Goal: Information Seeking & Learning: Learn about a topic

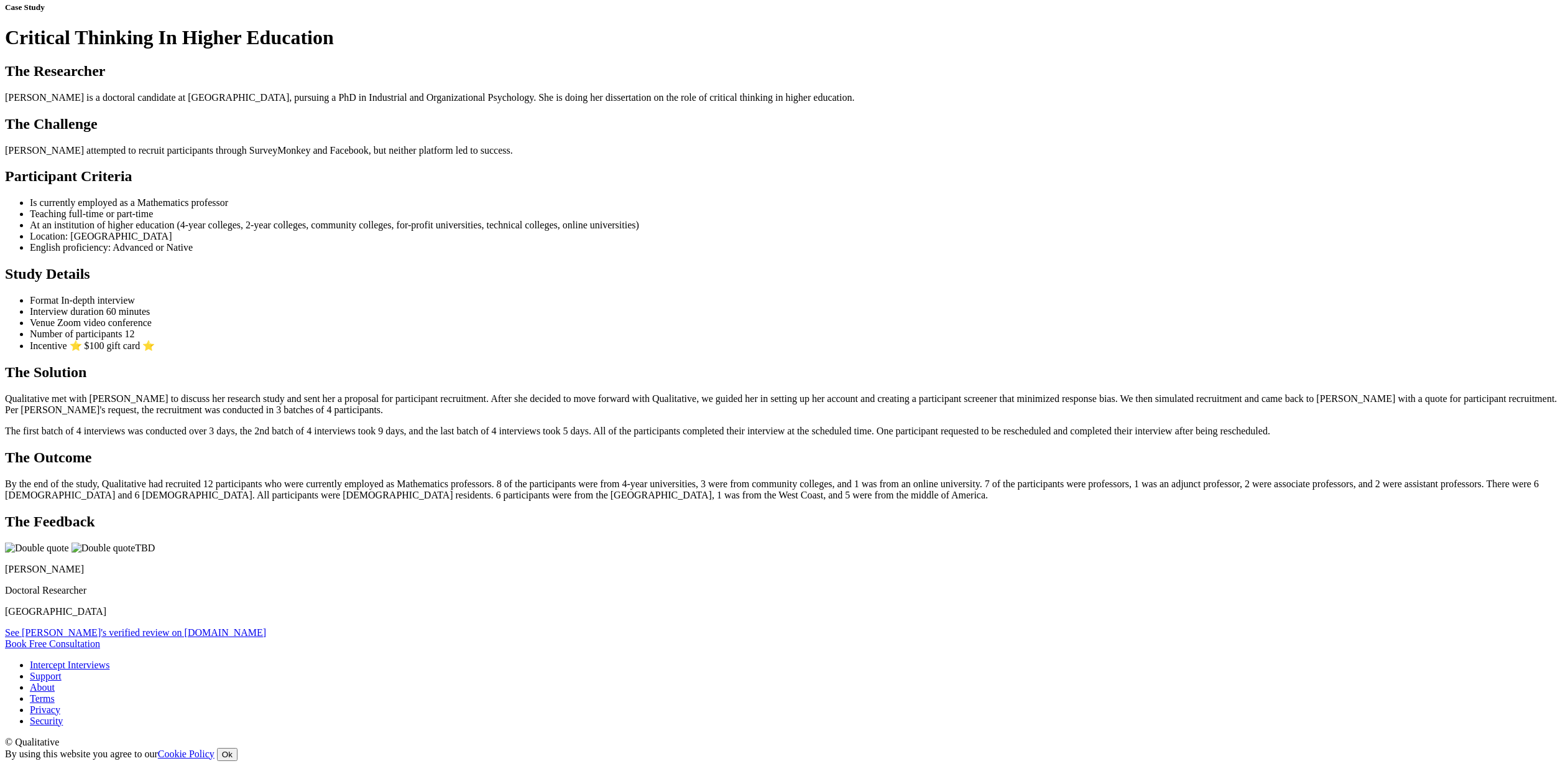
scroll to position [948, 0]
click at [506, 563] on p "[PERSON_NAME]" at bounding box center [784, 568] width 1558 height 11
copy div "[PERSON_NAME]"
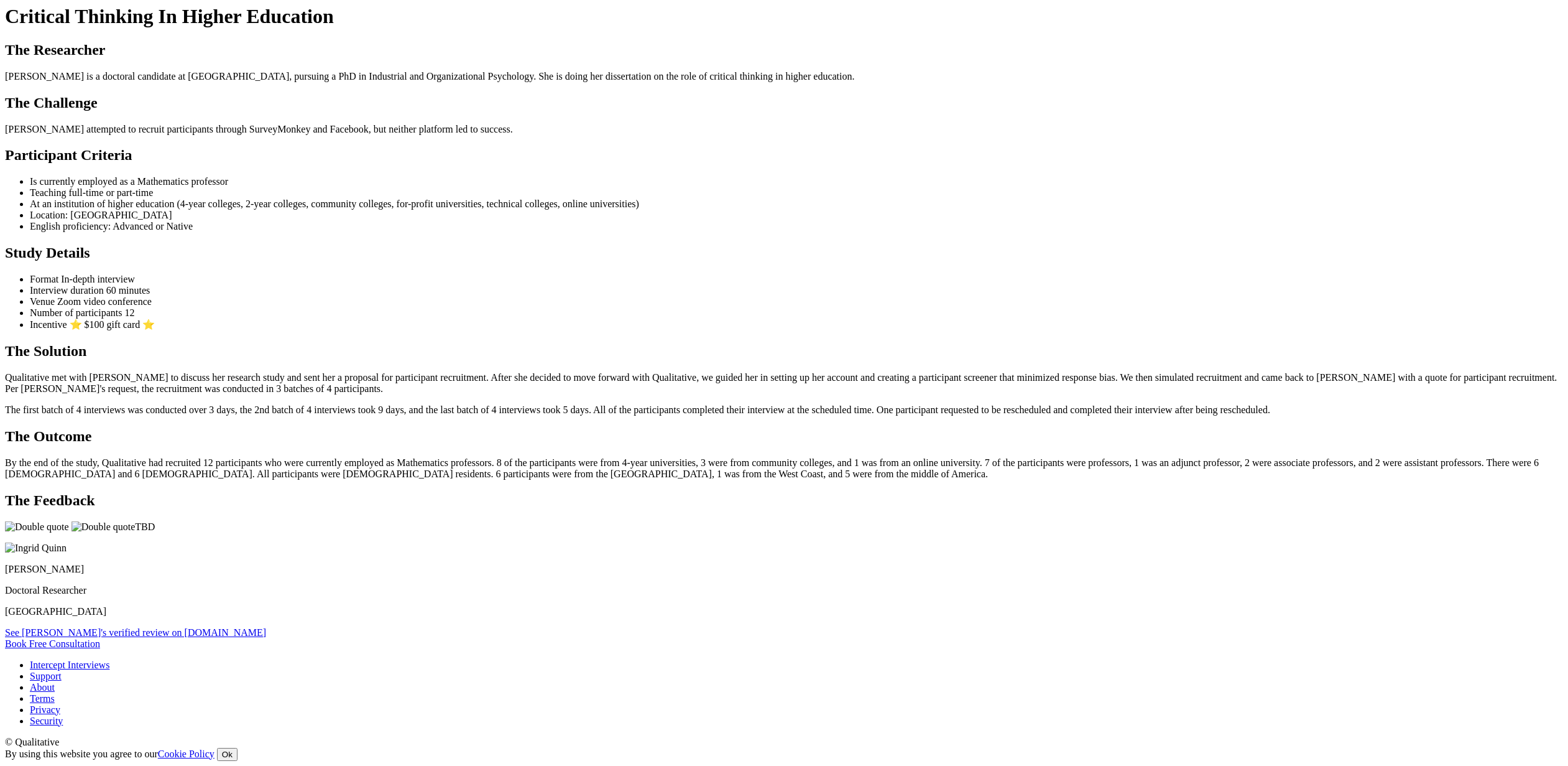
scroll to position [948, 0]
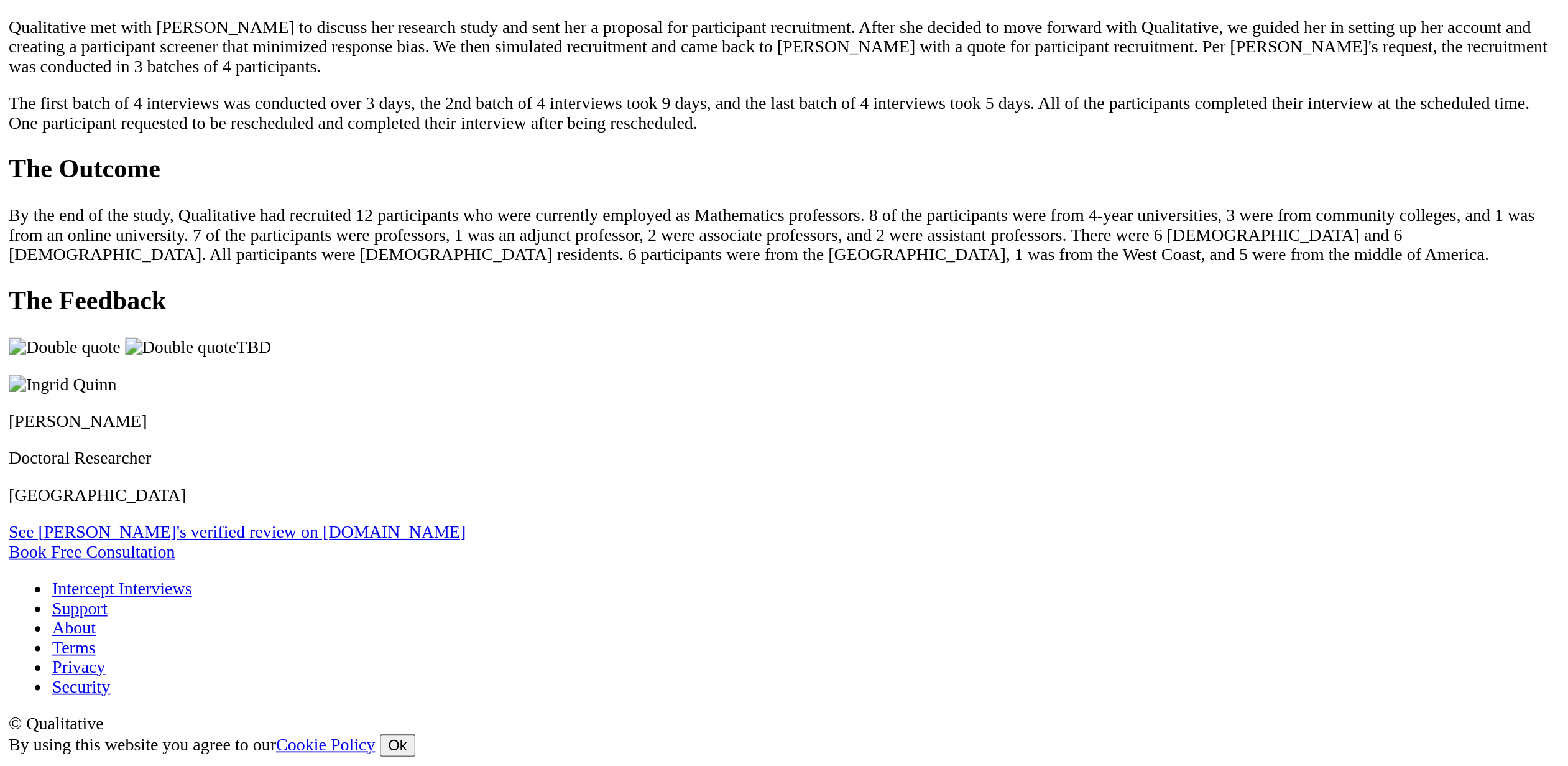
scroll to position [971, 0]
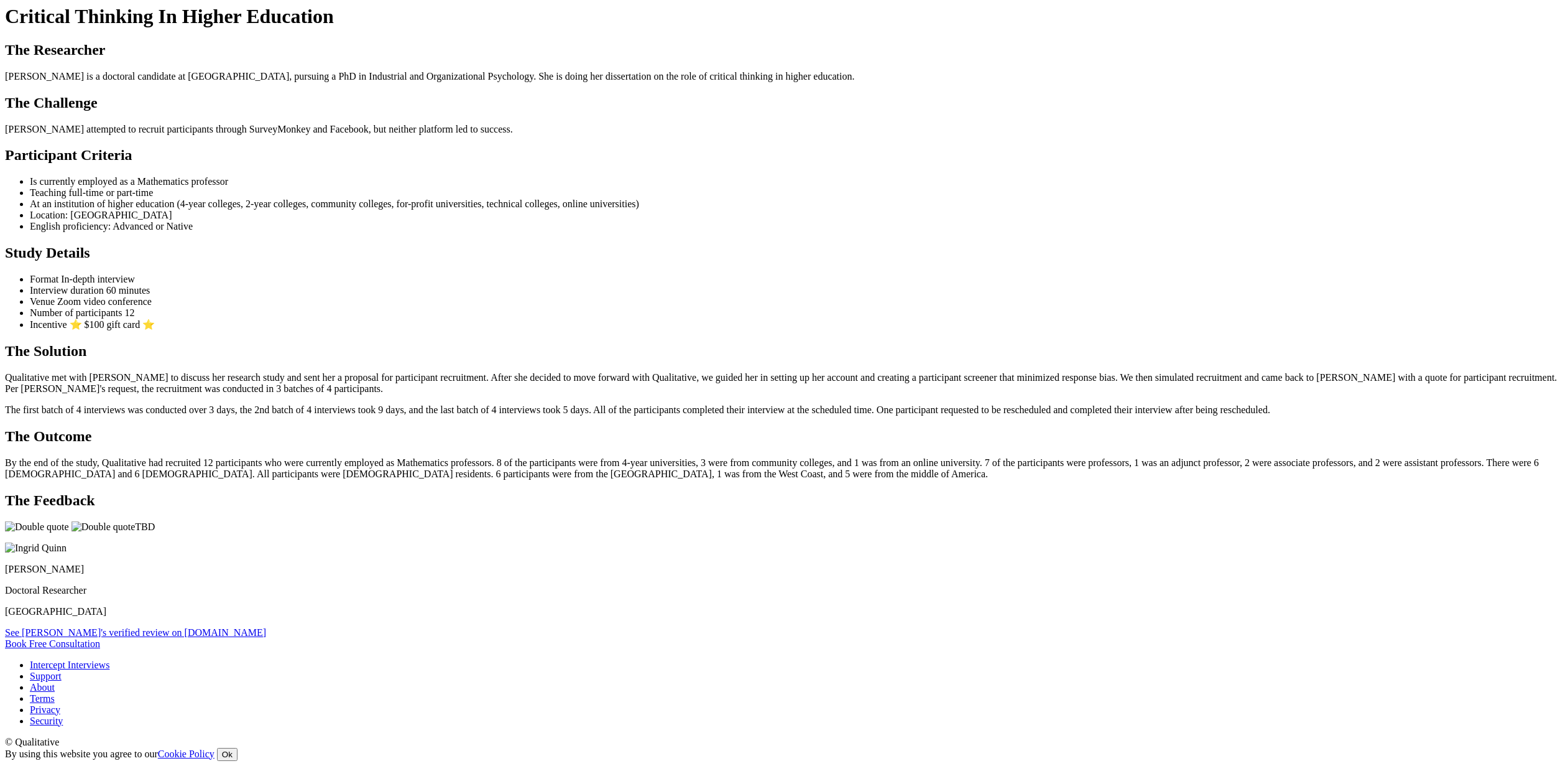
click at [422, 560] on ui-view "Case Study Critical Thinking In Higher Education The Researcher Ingrid is a doc…" at bounding box center [784, 315] width 1558 height 667
click at [889, 492] on div "The Feedback TBD Ingrid Quinn Doctoral Researcher Grand Canyon University See I…" at bounding box center [784, 566] width 1558 height 146
click at [804, 492] on div "The Feedback TBD Ingrid Quinn Doctoral Researcher Grand Canyon University See I…" at bounding box center [784, 566] width 1558 height 146
click at [1262, 338] on ui-view "Case Study Critical Thinking In Higher Education The Researcher Ingrid is a doc…" at bounding box center [784, 315] width 1558 height 667
click at [1247, 334] on ui-view "Case Study Critical Thinking In Higher Education The Researcher Ingrid is a doc…" at bounding box center [784, 315] width 1558 height 667
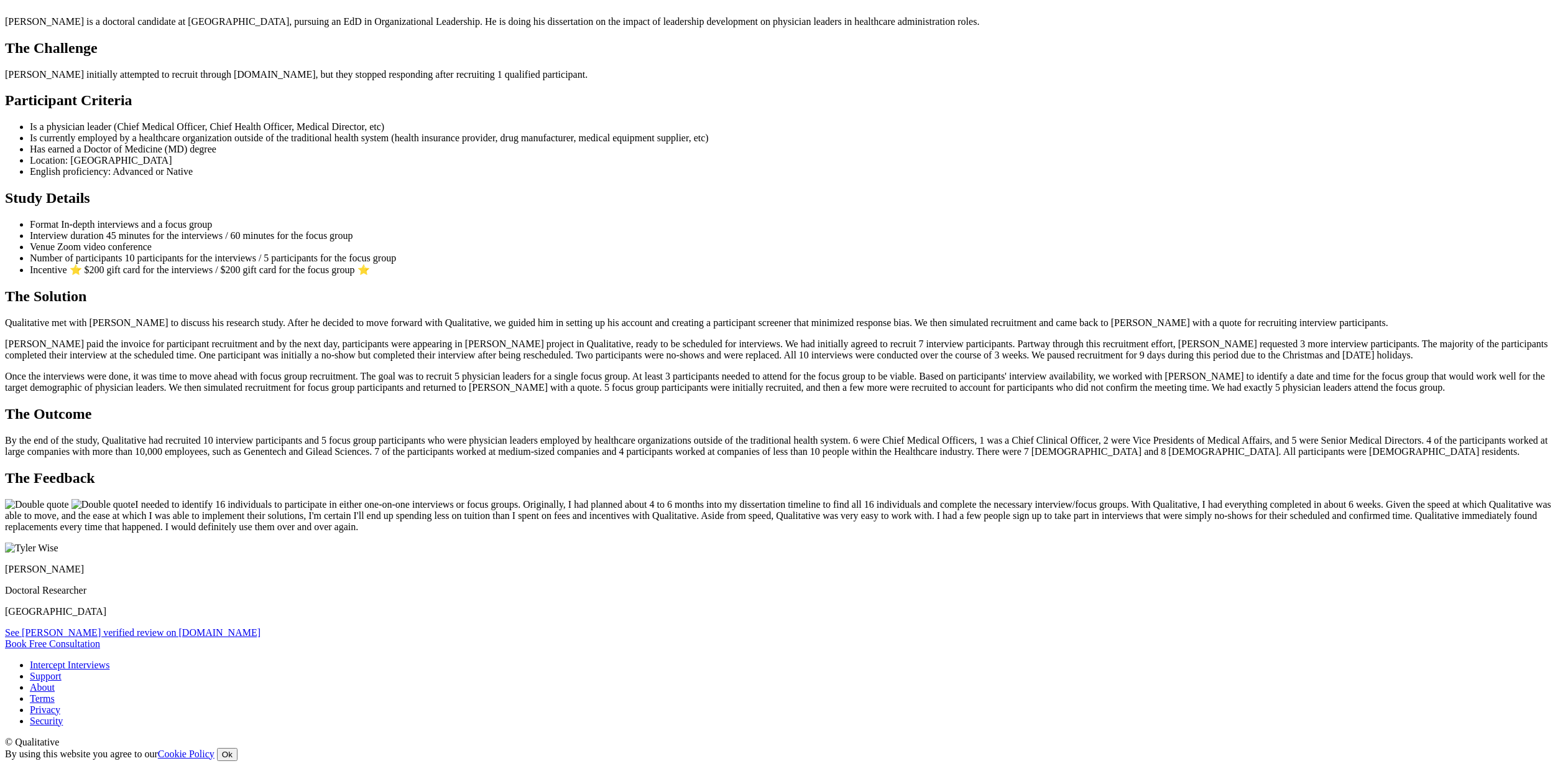
scroll to position [1239, 0]
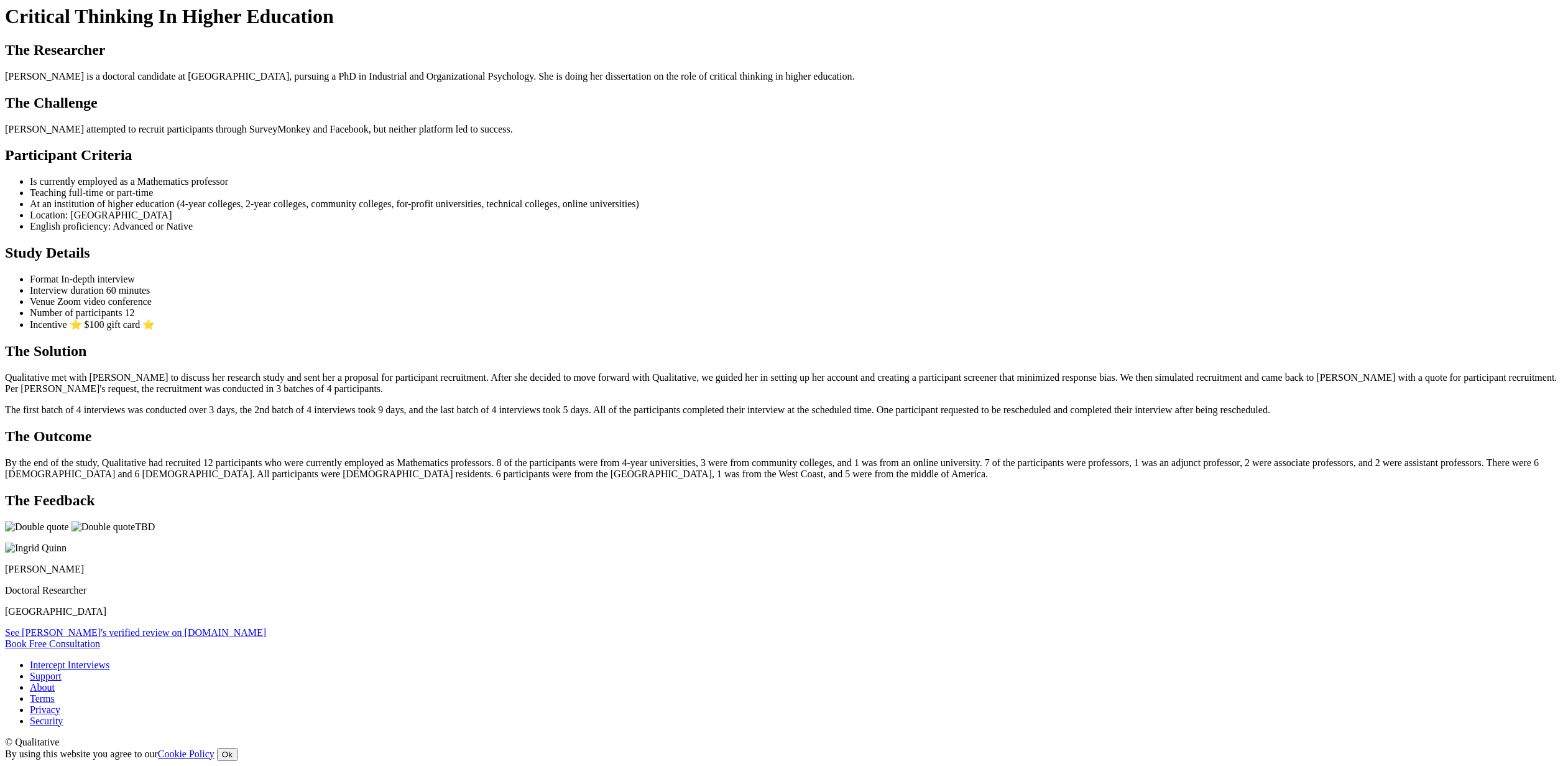
scroll to position [795, 0]
